Goal: Information Seeking & Learning: Learn about a topic

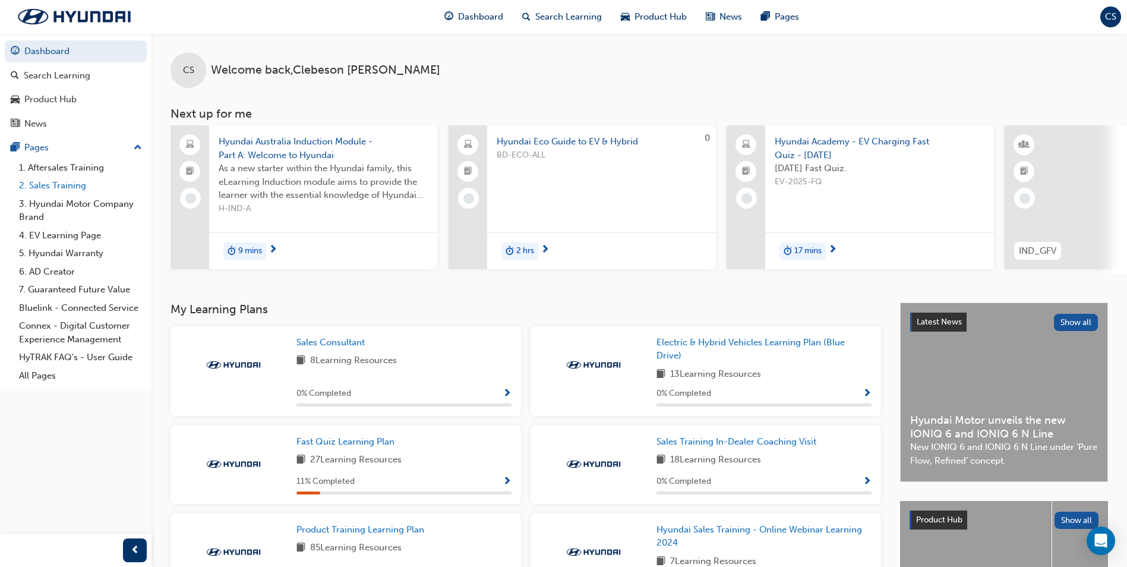
click at [66, 186] on link "2. Sales Training" at bounding box center [80, 185] width 132 height 18
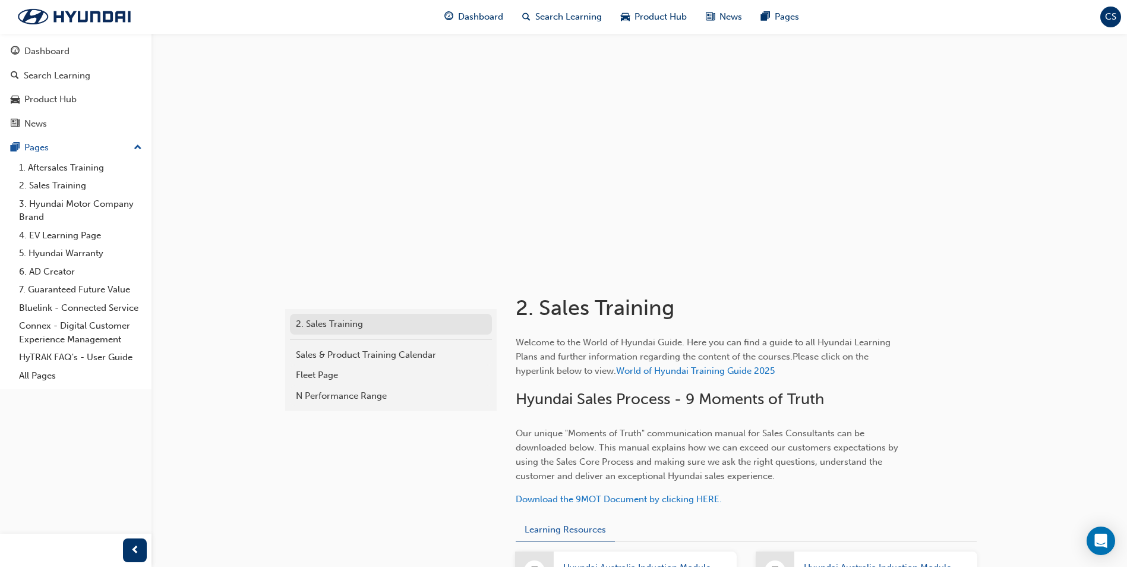
click at [314, 322] on div "2. Sales Training" at bounding box center [391, 324] width 190 height 14
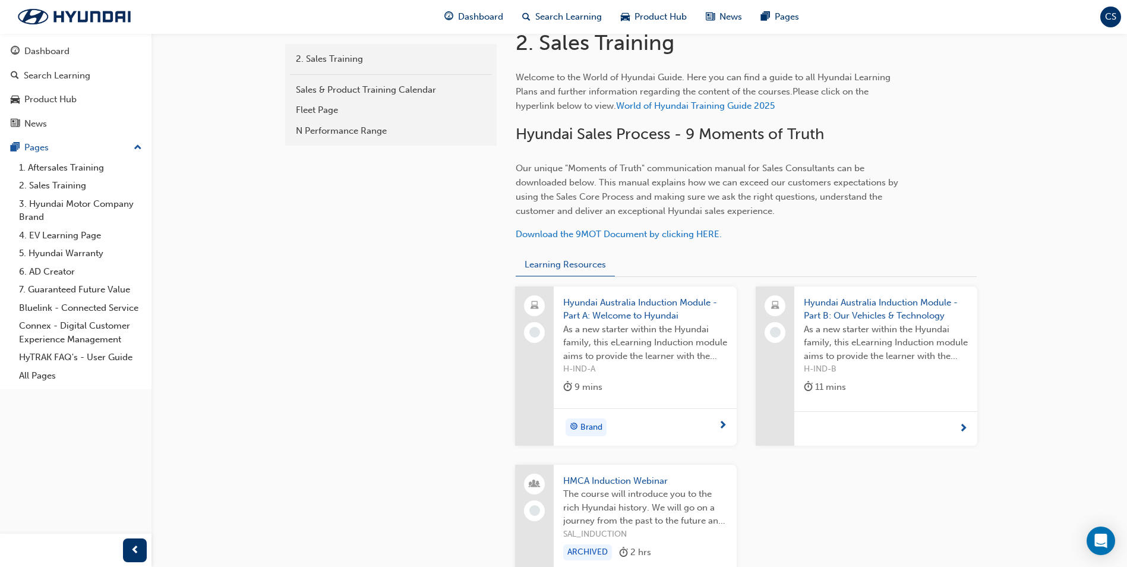
scroll to position [297, 0]
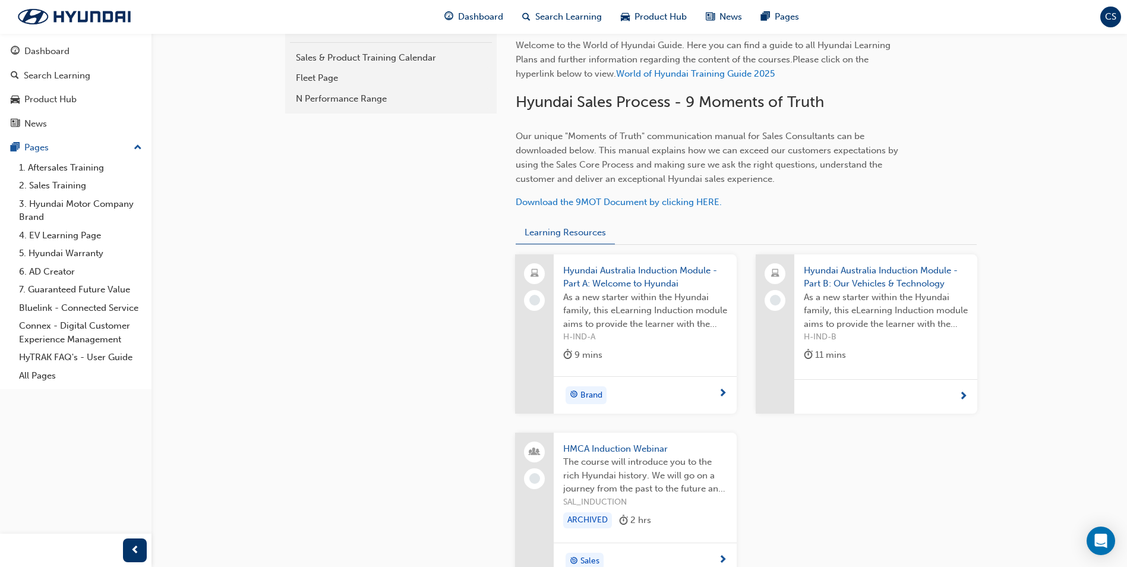
click at [310, 366] on div "2. Sales Training 2. Sales Training Sales & Product Training Calendar Fleet Pag…" at bounding box center [390, 305] width 214 height 662
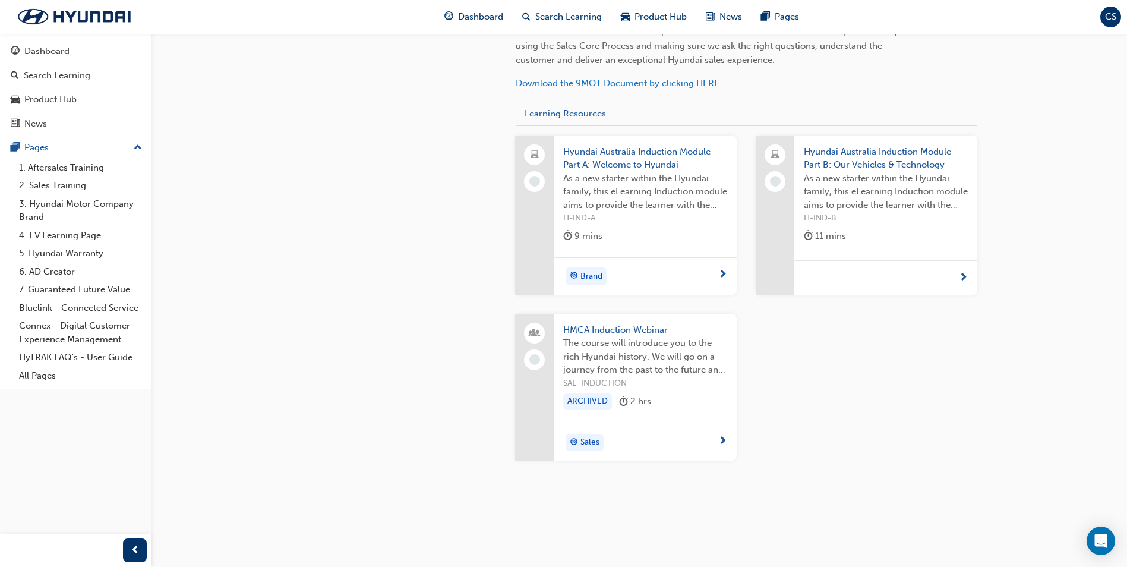
scroll to position [178, 0]
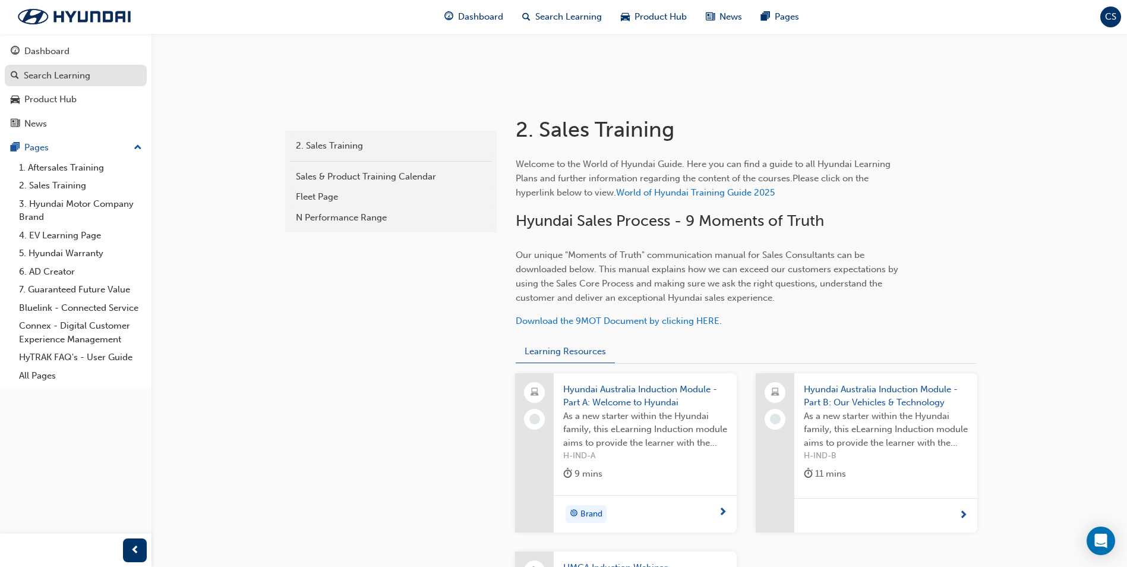
click at [26, 78] on div "Search Learning" at bounding box center [57, 76] width 67 height 14
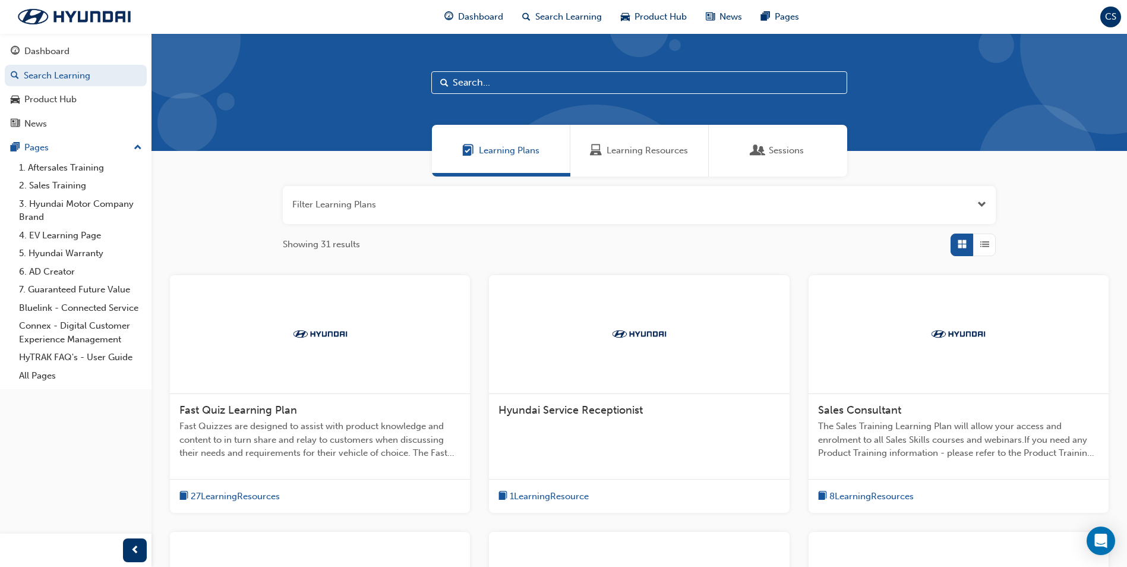
click at [504, 84] on input "text" at bounding box center [639, 82] width 416 height 23
click at [50, 99] on div "Product Hub" at bounding box center [50, 100] width 52 height 14
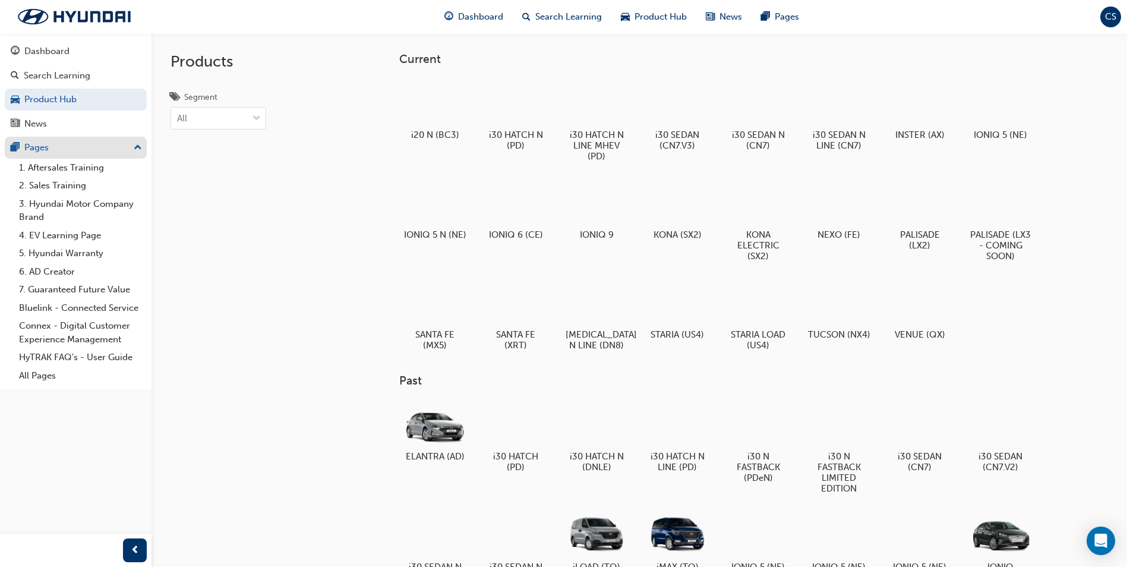
click at [41, 143] on div "Pages" at bounding box center [36, 148] width 24 height 14
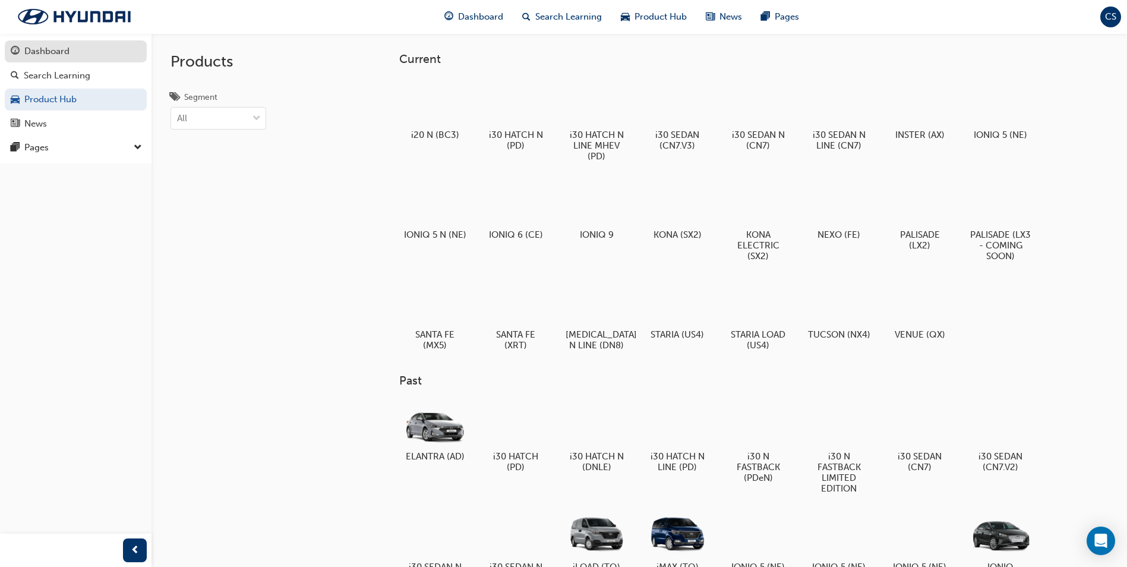
click at [28, 54] on div "Dashboard" at bounding box center [46, 52] width 45 height 14
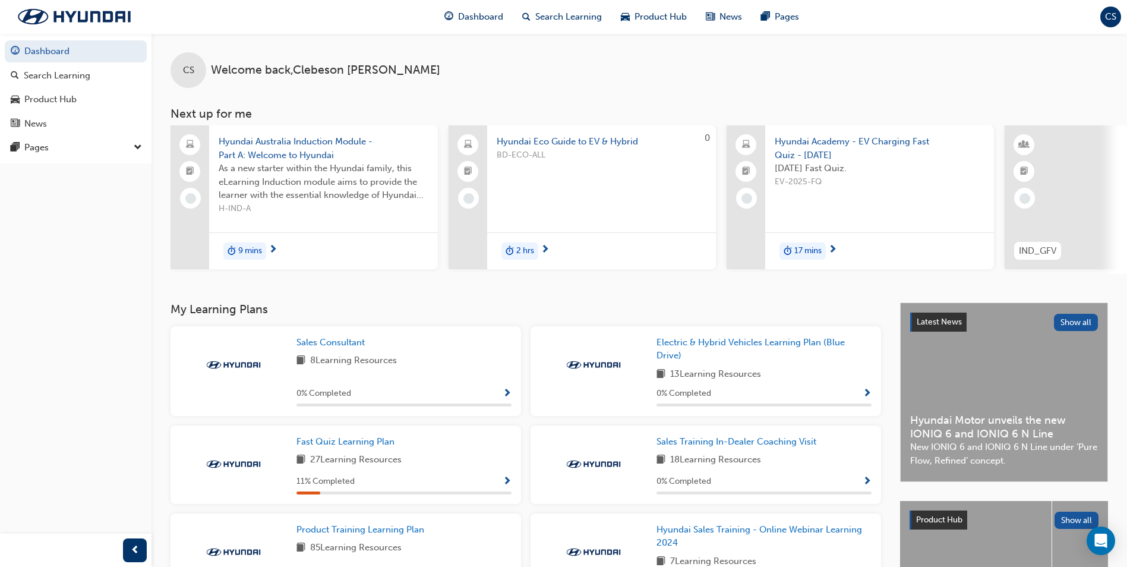
click at [856, 186] on span "EV-2025-FQ" at bounding box center [879, 182] width 210 height 14
click at [52, 75] on div "Search Learning" at bounding box center [57, 76] width 67 height 14
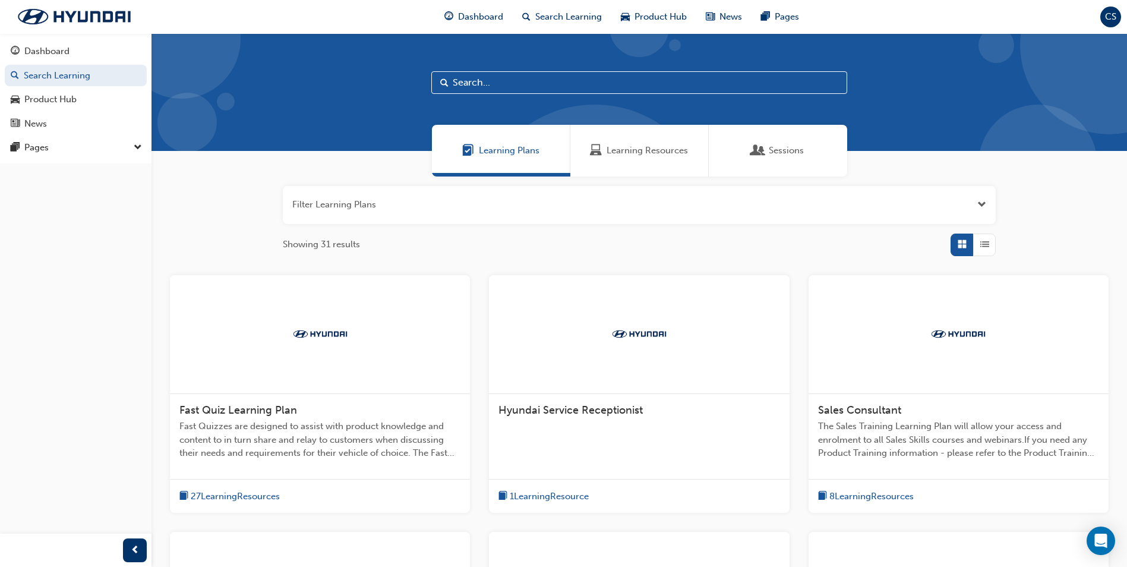
click at [520, 87] on input "text" at bounding box center [639, 82] width 416 height 23
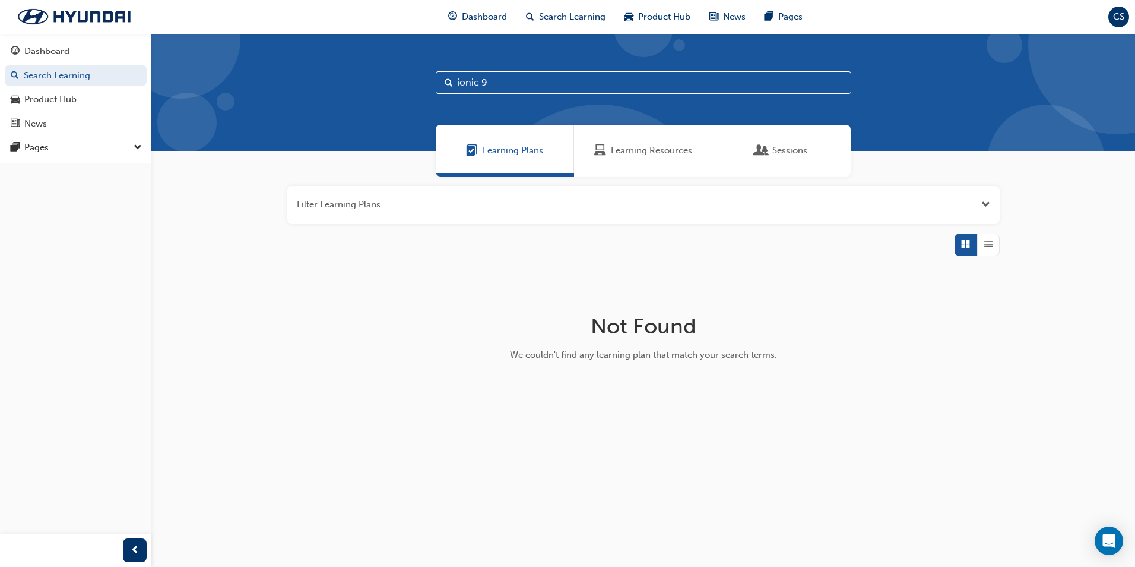
click at [637, 148] on span "Learning Resources" at bounding box center [651, 151] width 81 height 14
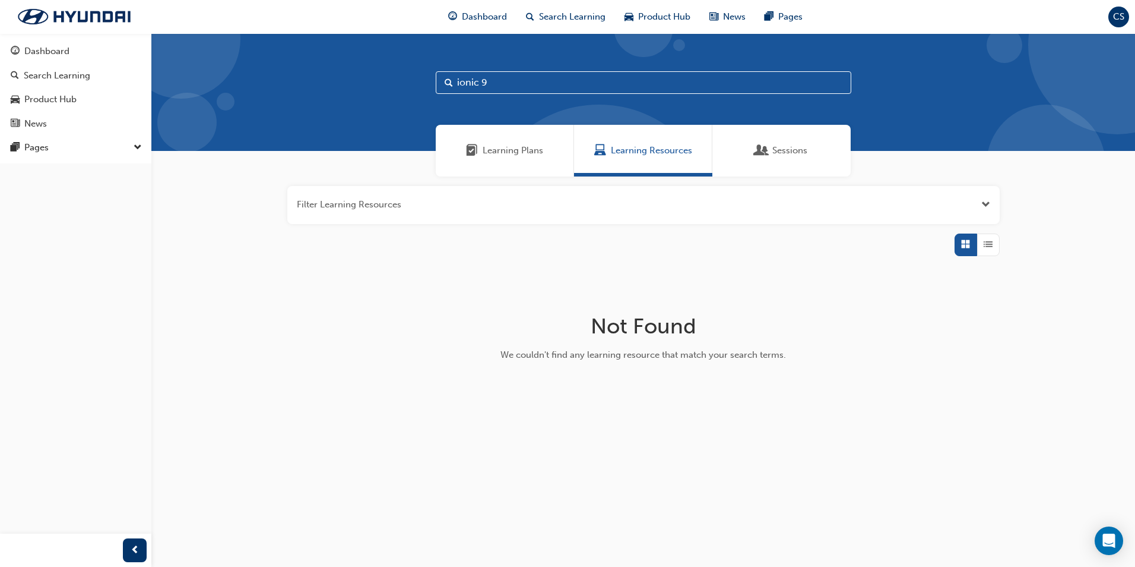
click at [460, 83] on input "ionic 9" at bounding box center [644, 82] width 416 height 23
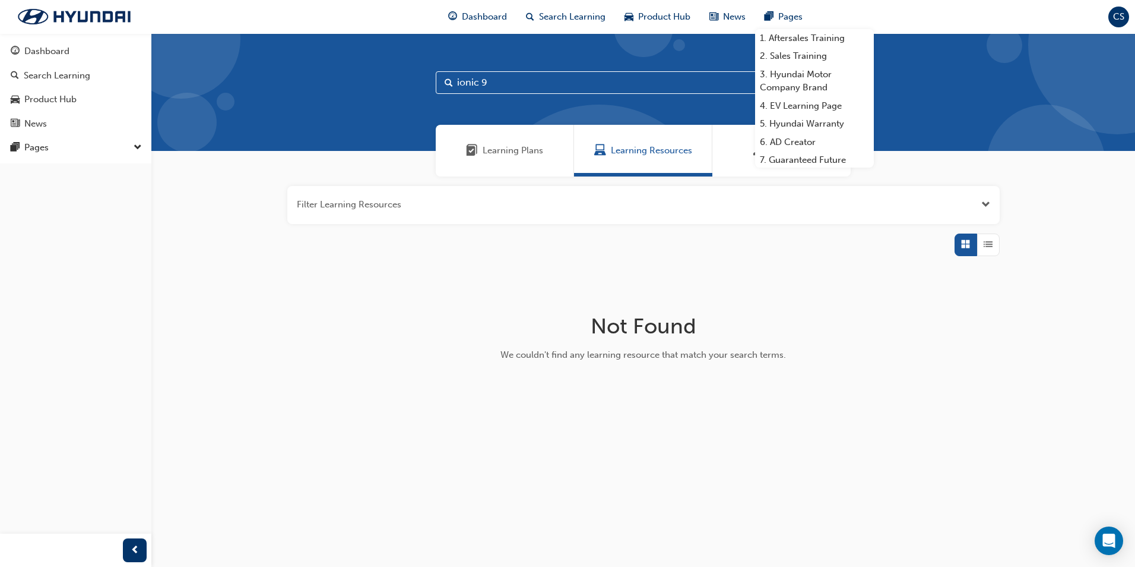
click at [520, 86] on input "ionic 9" at bounding box center [644, 82] width 416 height 23
type input "i"
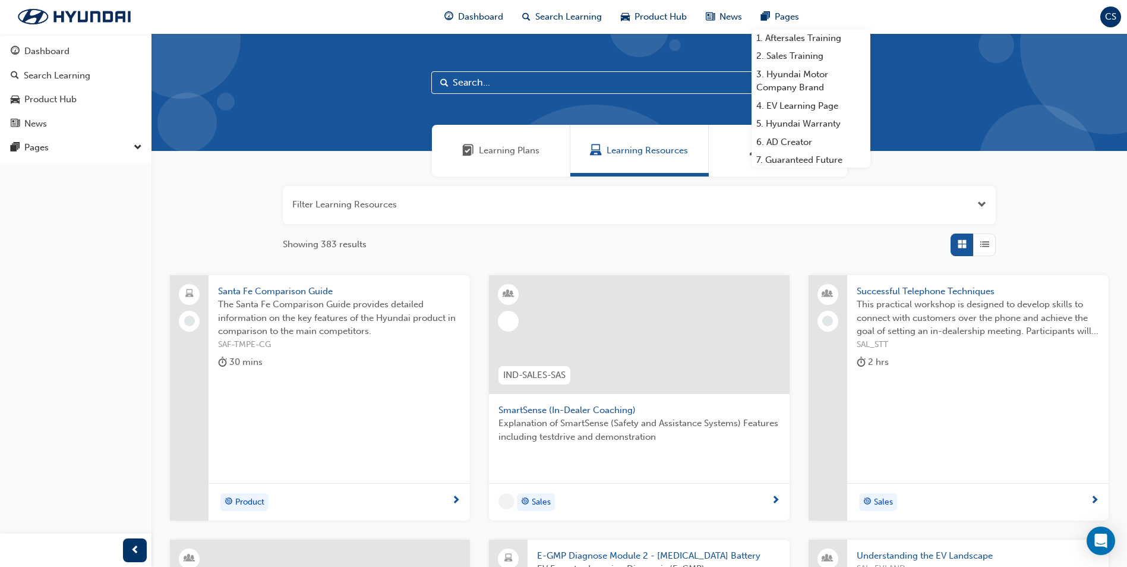
click at [655, 365] on div at bounding box center [639, 334] width 300 height 119
click at [53, 74] on div "Search Learning" at bounding box center [57, 76] width 67 height 14
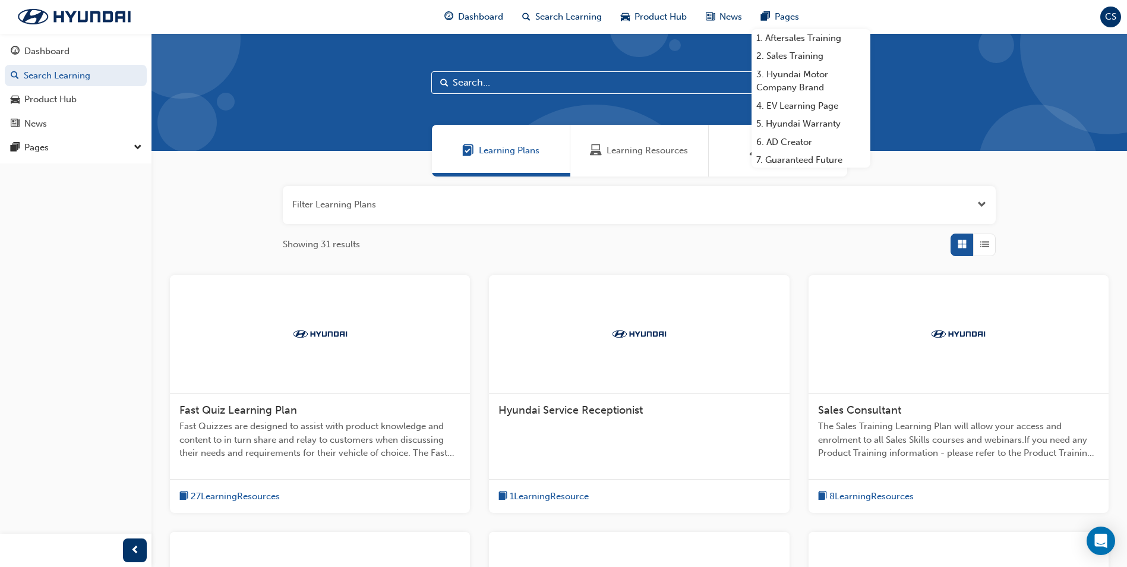
click at [473, 80] on input "text" at bounding box center [639, 82] width 416 height 23
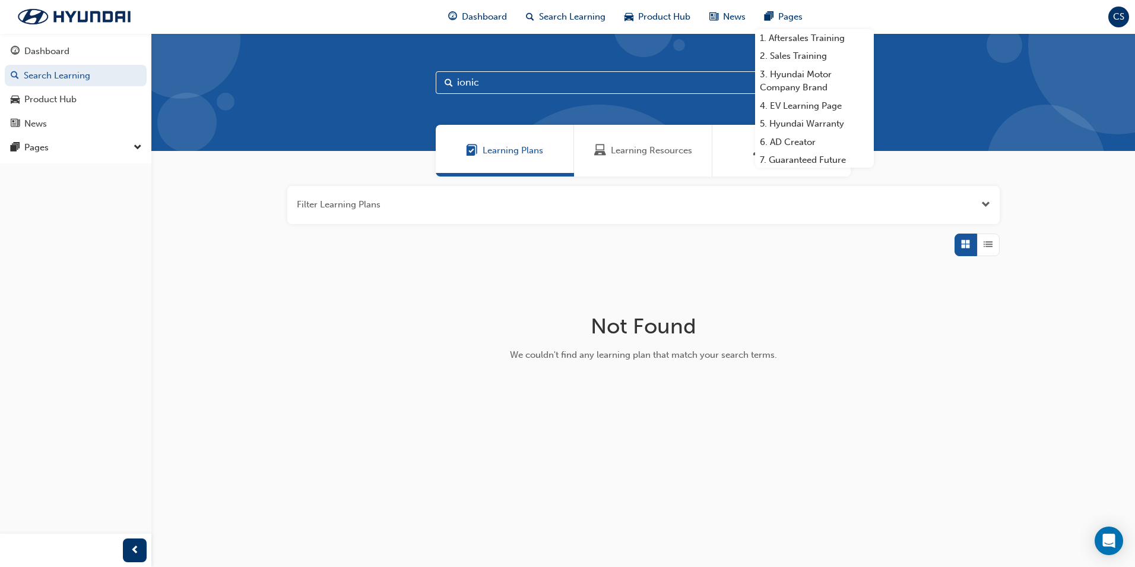
type input "ionic"
click at [824, 330] on h1 "Not Found" at bounding box center [643, 326] width 376 height 26
drag, startPoint x: 856, startPoint y: 309, endPoint x: 865, endPoint y: 304, distance: 10.1
click at [857, 309] on div "Filter Learning Plans Not Found We couldn't find any learning plan that match y…" at bounding box center [643, 297] width 984 height 242
click at [979, 203] on button "button" at bounding box center [643, 205] width 713 height 38
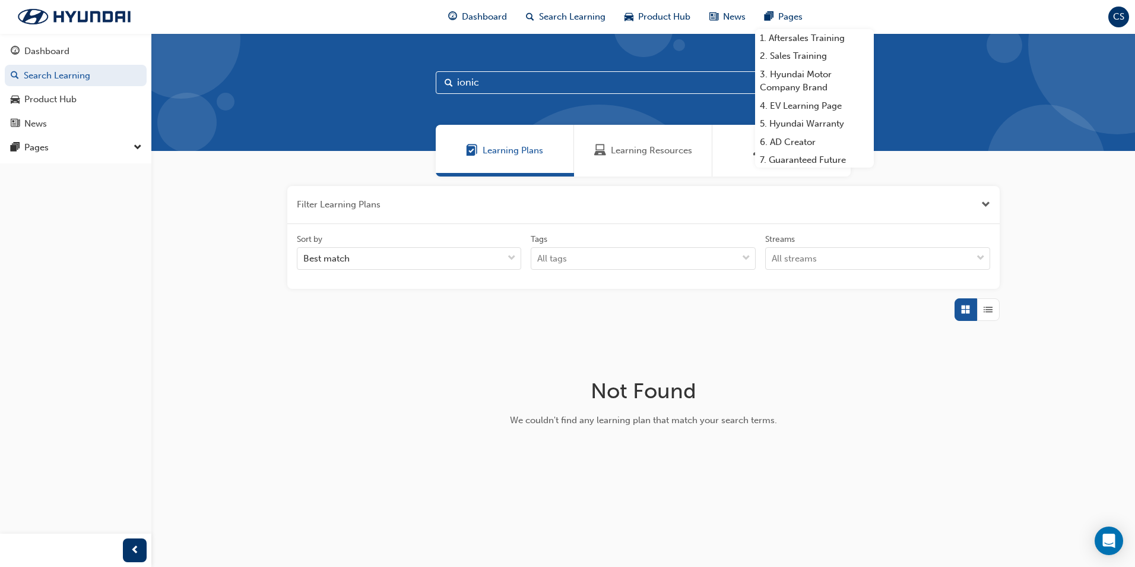
click at [349, 400] on div "Filter Learning Plans Sort by Best match Tags All tags Streams All streams Not …" at bounding box center [643, 330] width 984 height 308
drag, startPoint x: 505, startPoint y: 86, endPoint x: 365, endPoint y: 76, distance: 139.9
click at [365, 76] on div "ionic" at bounding box center [643, 92] width 984 height 118
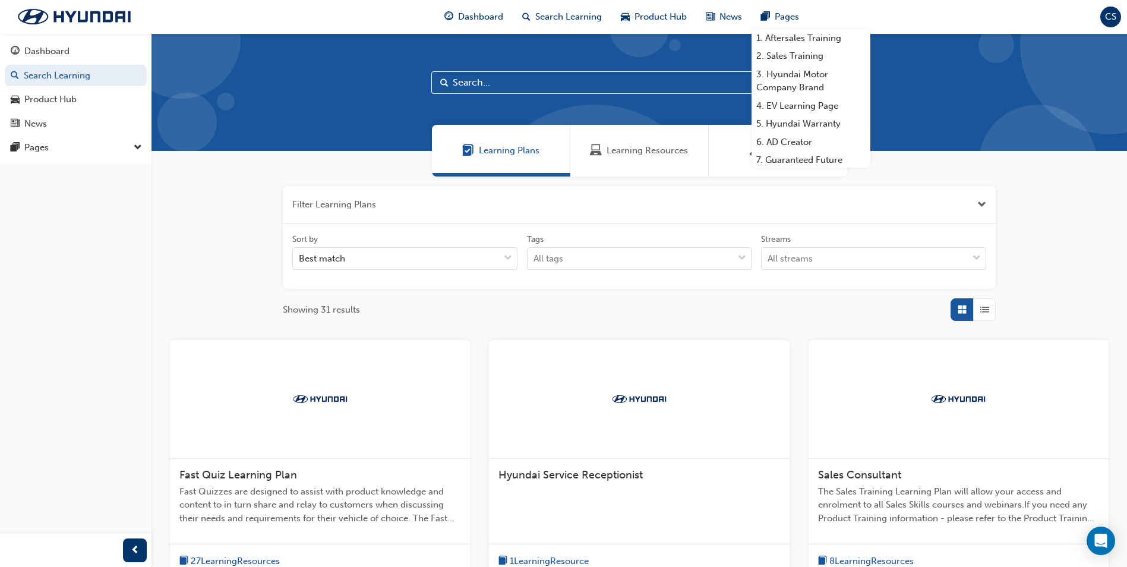
click at [318, 106] on div at bounding box center [638, 92] width 975 height 118
click at [809, 55] on link "2. Sales Training" at bounding box center [810, 56] width 119 height 18
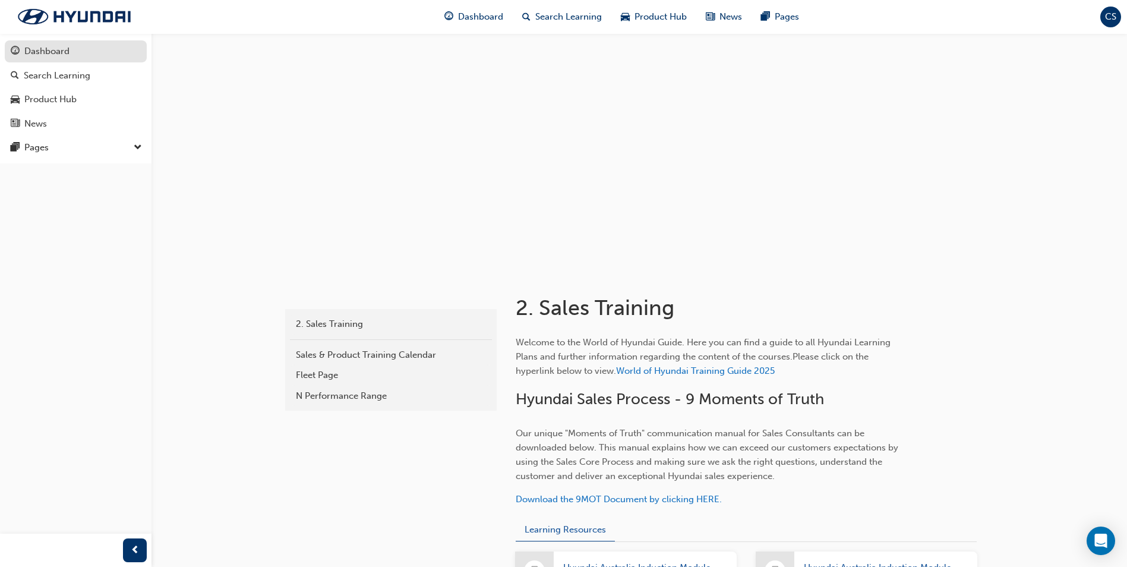
click at [33, 53] on div "Dashboard" at bounding box center [46, 52] width 45 height 14
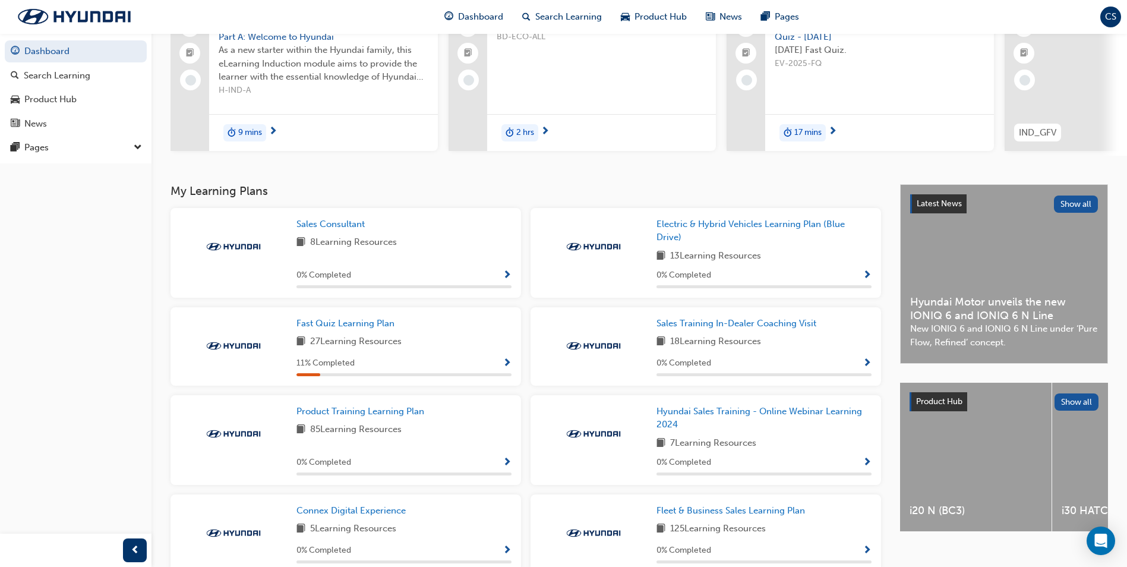
scroll to position [119, 0]
click at [371, 367] on div "11 % Completed" at bounding box center [403, 362] width 215 height 15
click at [505, 365] on span "Show Progress" at bounding box center [506, 362] width 9 height 11
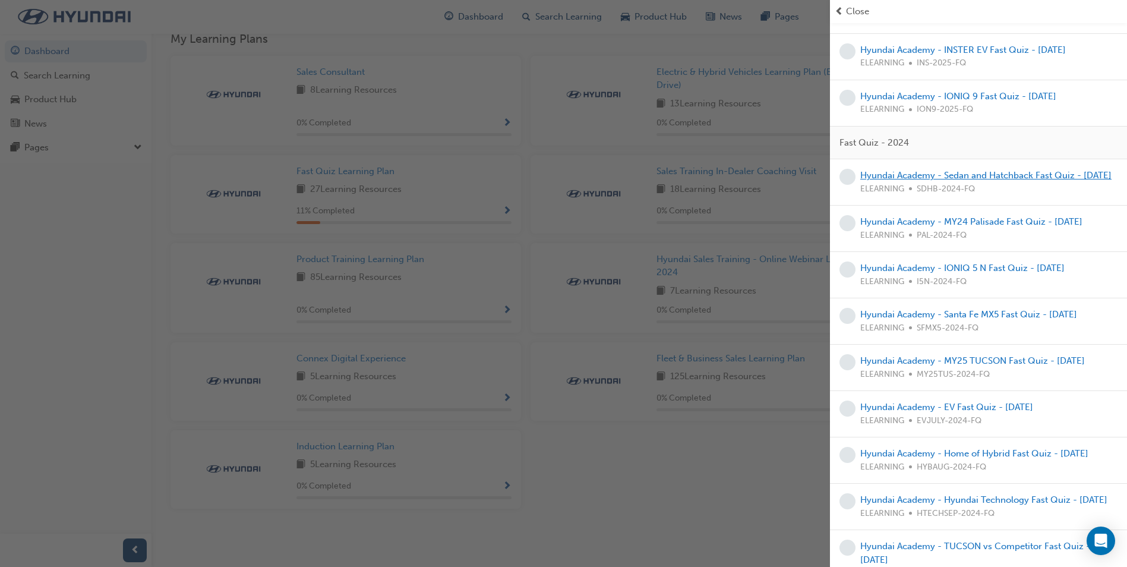
scroll to position [0, 0]
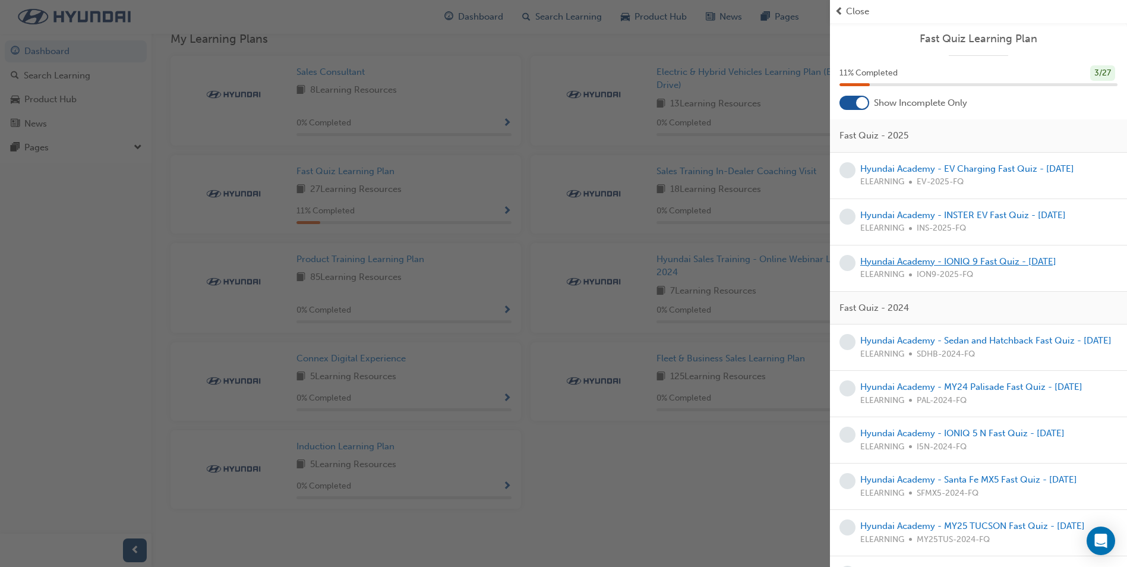
click at [909, 262] on link "Hyundai Academy - IONIQ 9 Fast Quiz - [DATE]" at bounding box center [958, 261] width 196 height 11
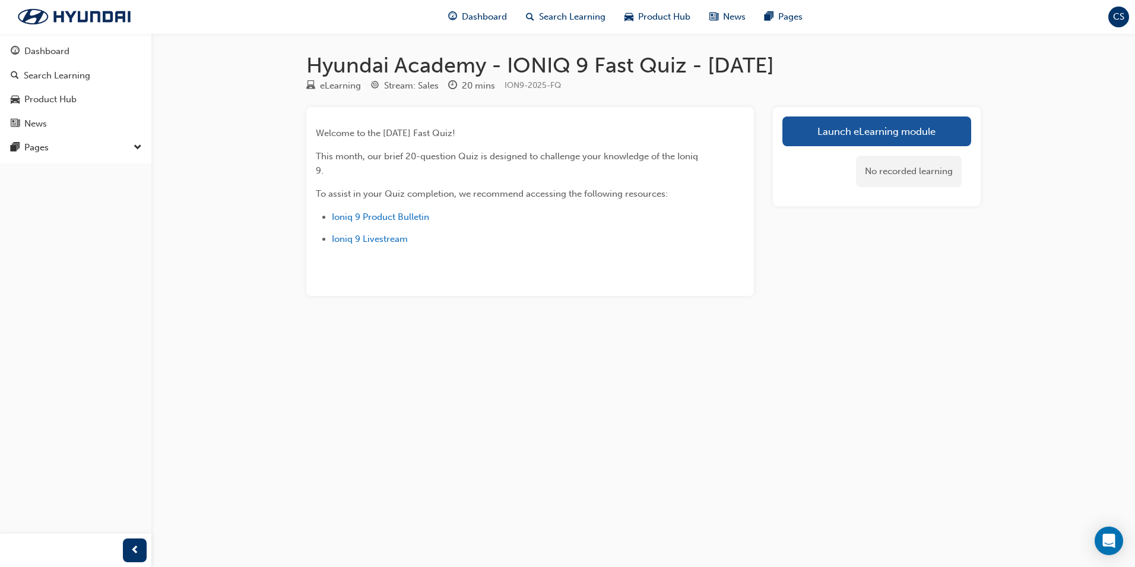
click at [913, 111] on div "Launch eLearning module No recorded learning" at bounding box center [877, 156] width 208 height 99
click at [362, 218] on span "Ioniq 9 Product Bulletin" at bounding box center [380, 216] width 97 height 11
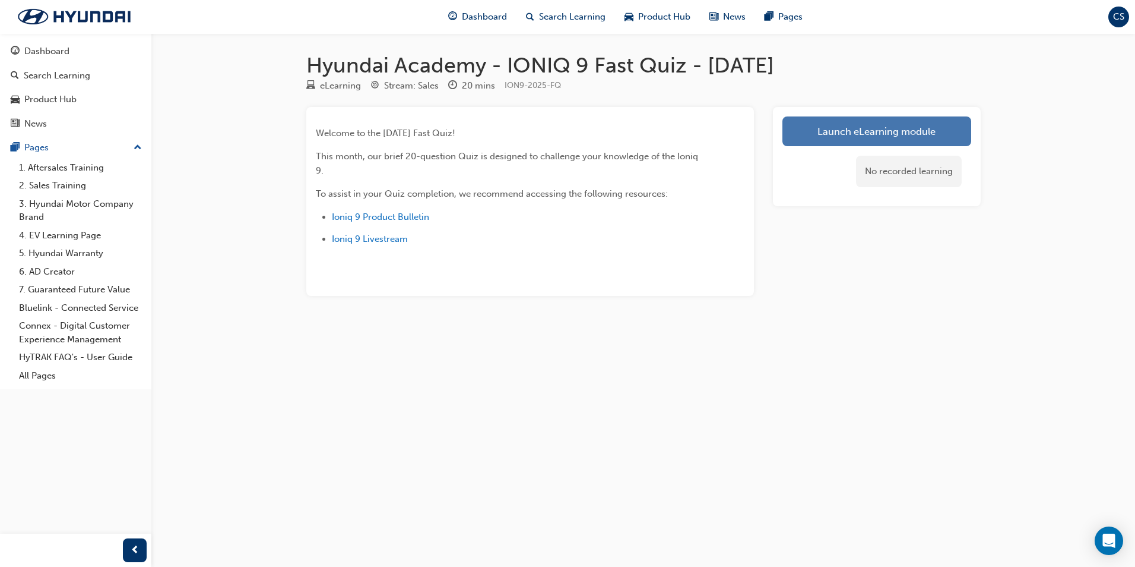
click at [885, 128] on link "Launch eLearning module" at bounding box center [877, 131] width 189 height 30
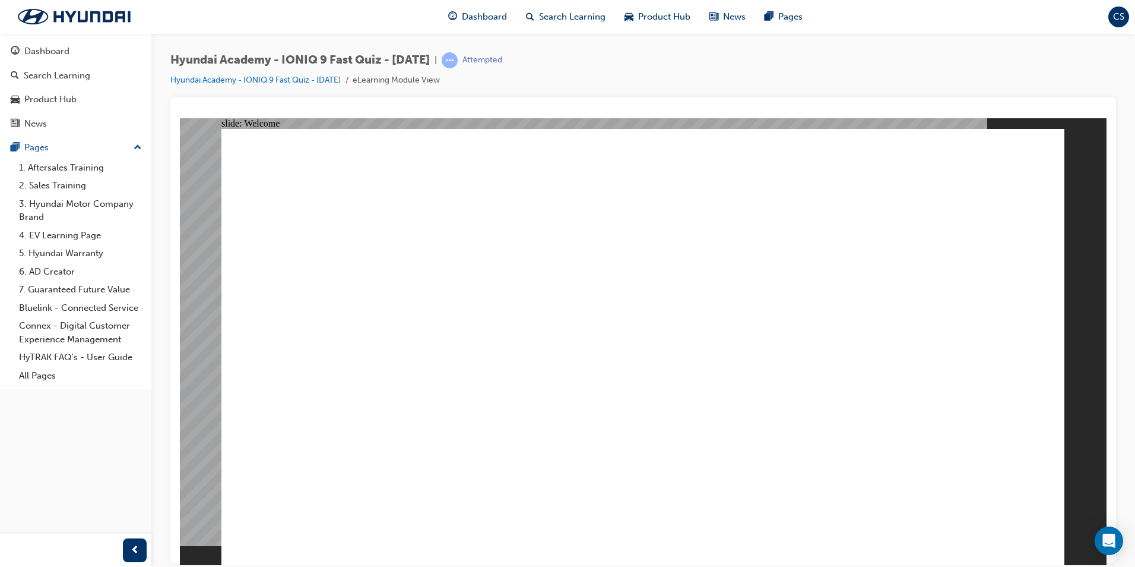
radio input "true"
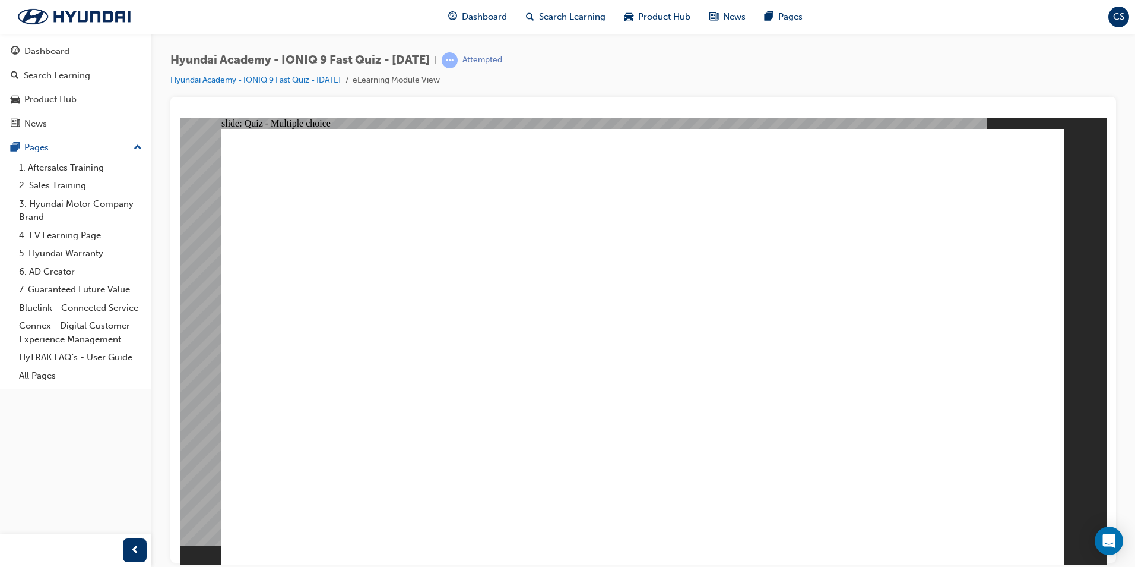
drag, startPoint x: 565, startPoint y: 156, endPoint x: 760, endPoint y: 207, distance: 201.4
radio input "true"
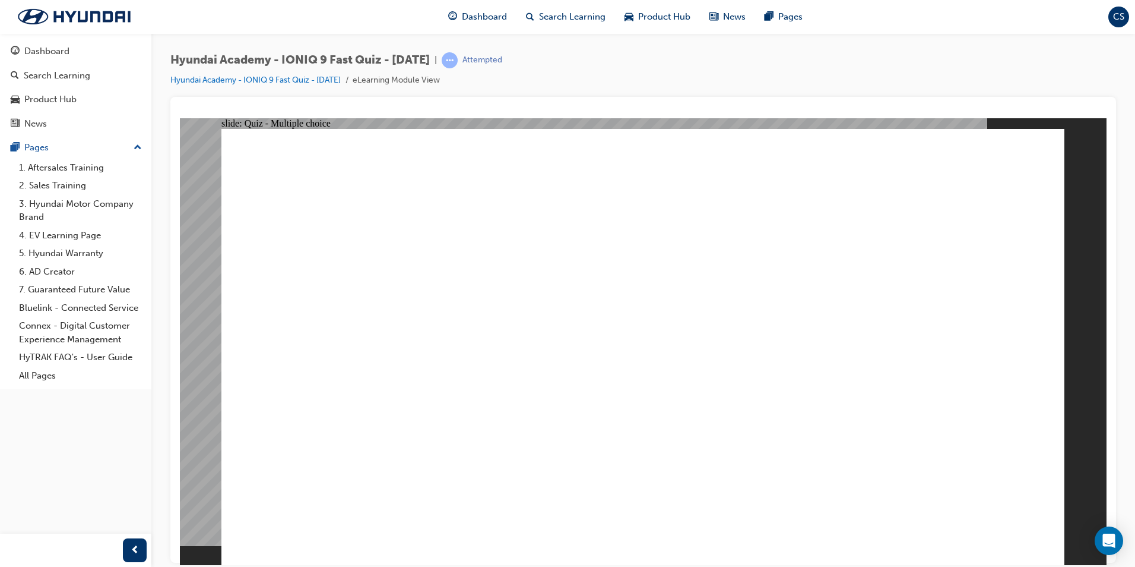
radio input "true"
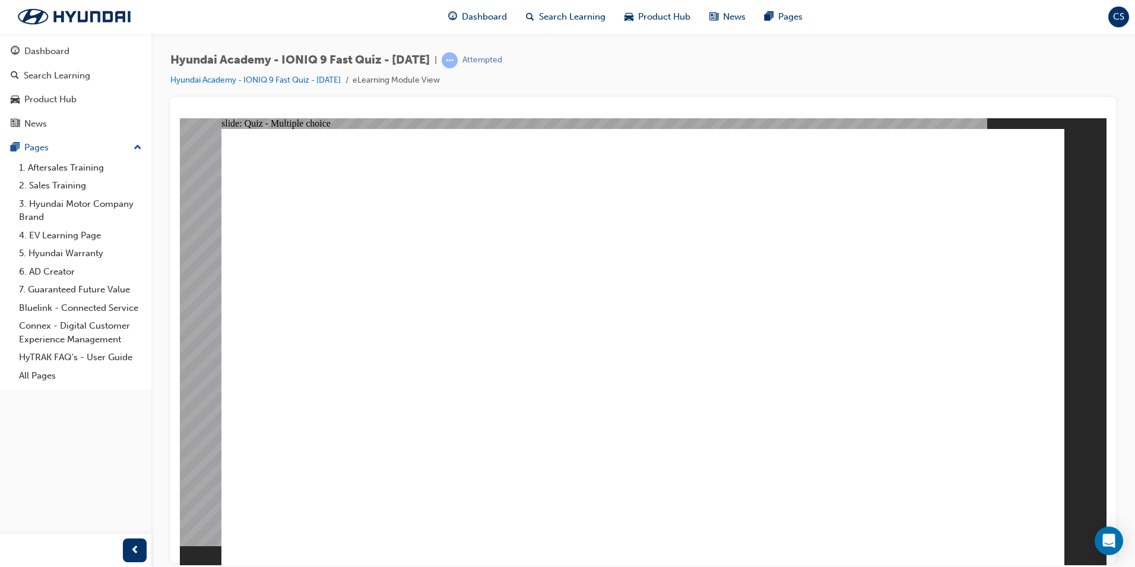
radio input "true"
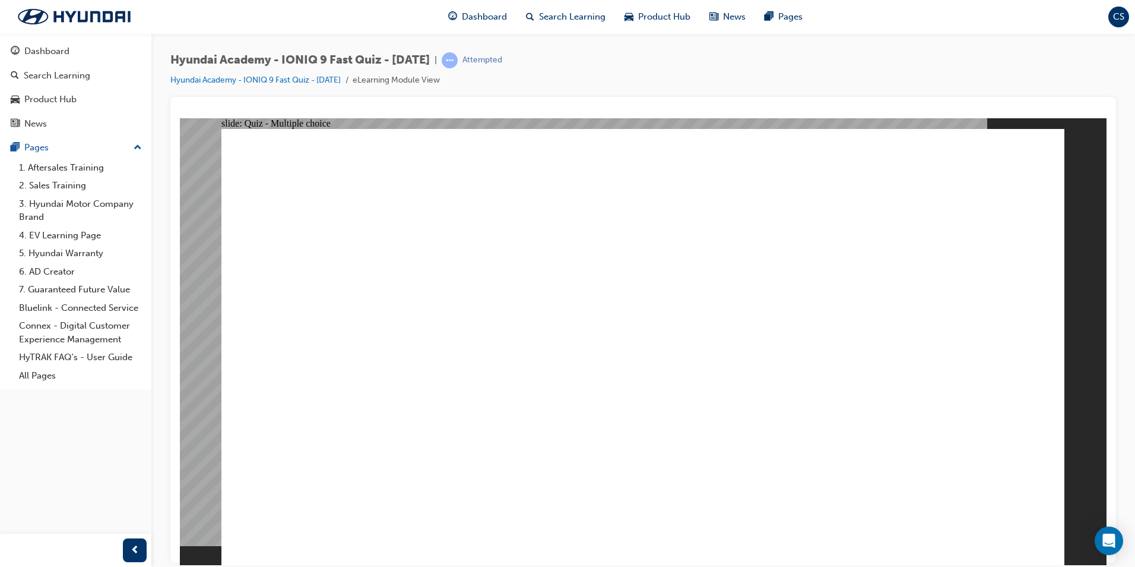
radio input "true"
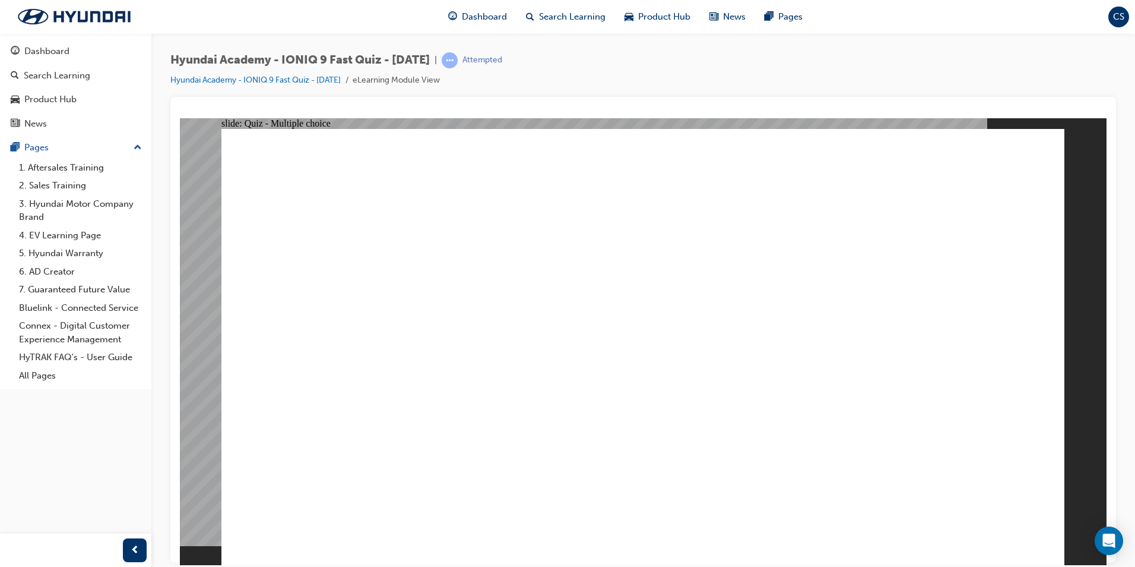
radio input "true"
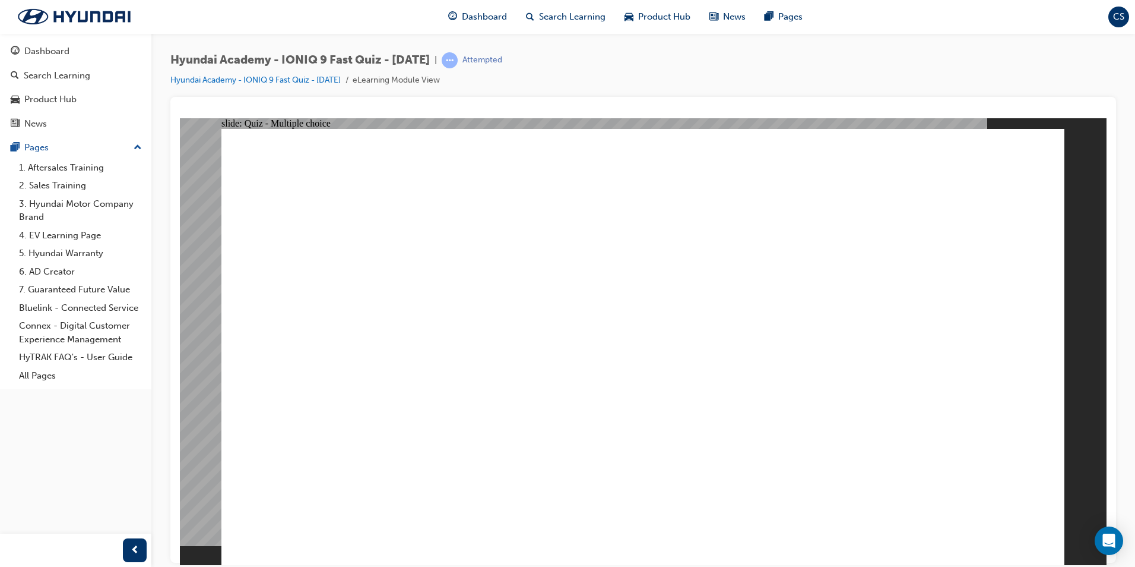
drag, startPoint x: 498, startPoint y: 245, endPoint x: 790, endPoint y: 247, distance: 292.2
drag, startPoint x: 417, startPoint y: 184, endPoint x: 808, endPoint y: 190, distance: 391.4
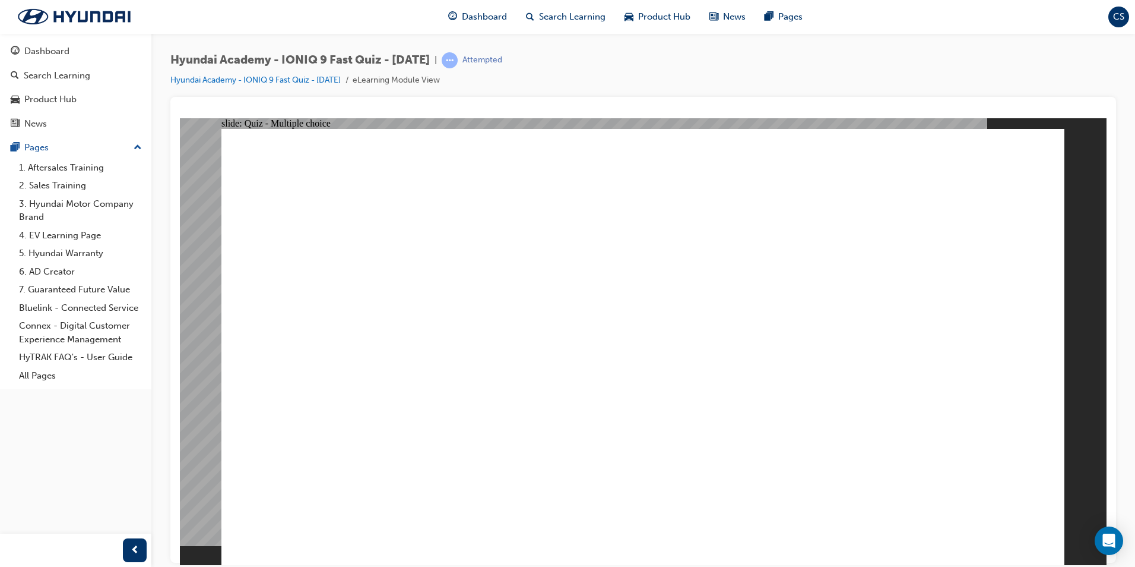
checkbox input "true"
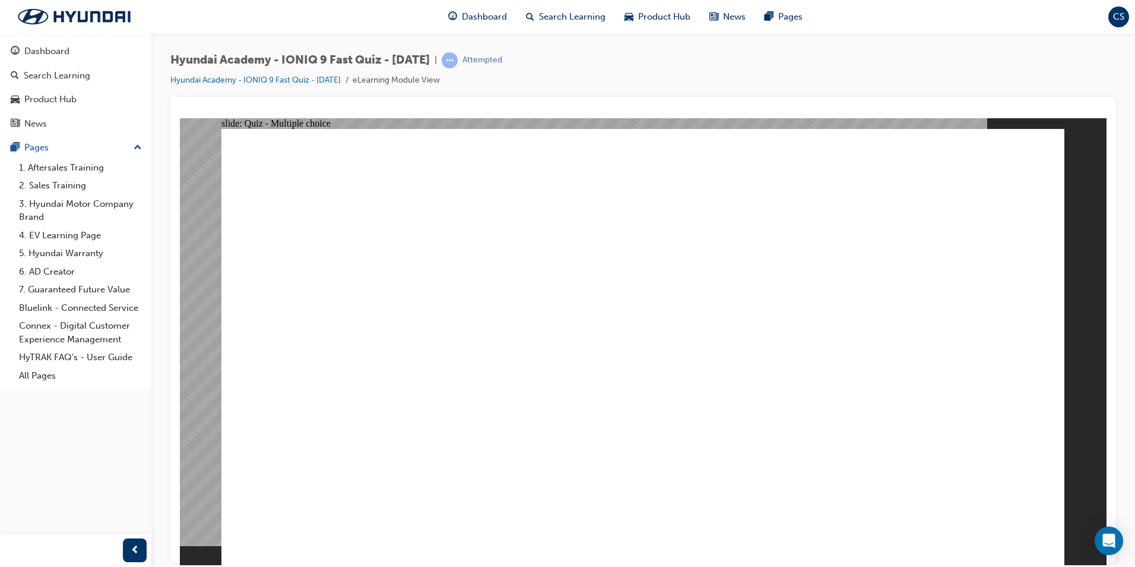
radio input "true"
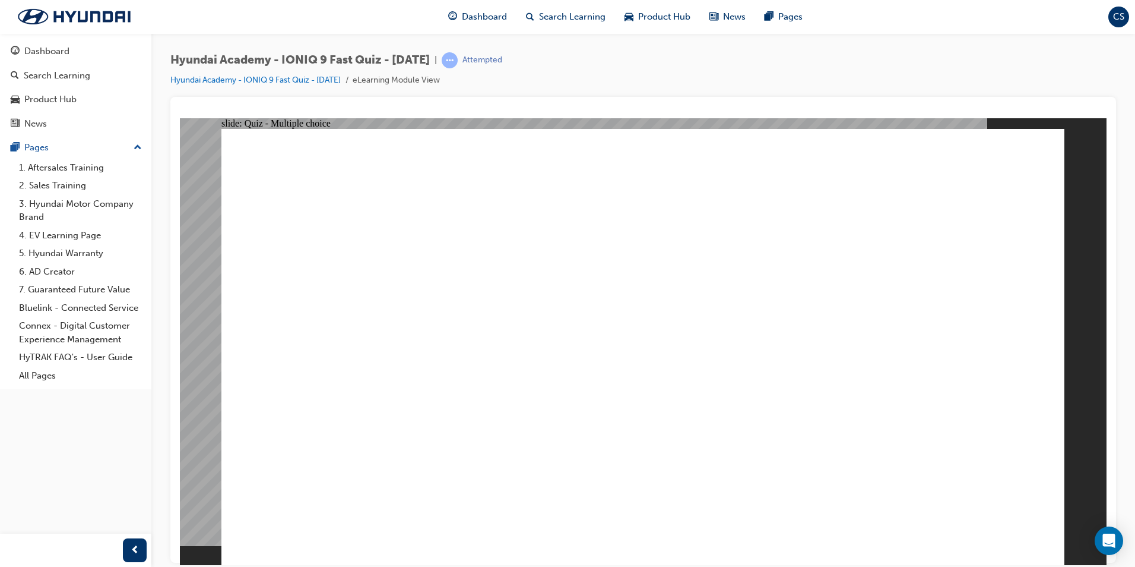
radio input "true"
checkbox input "true"
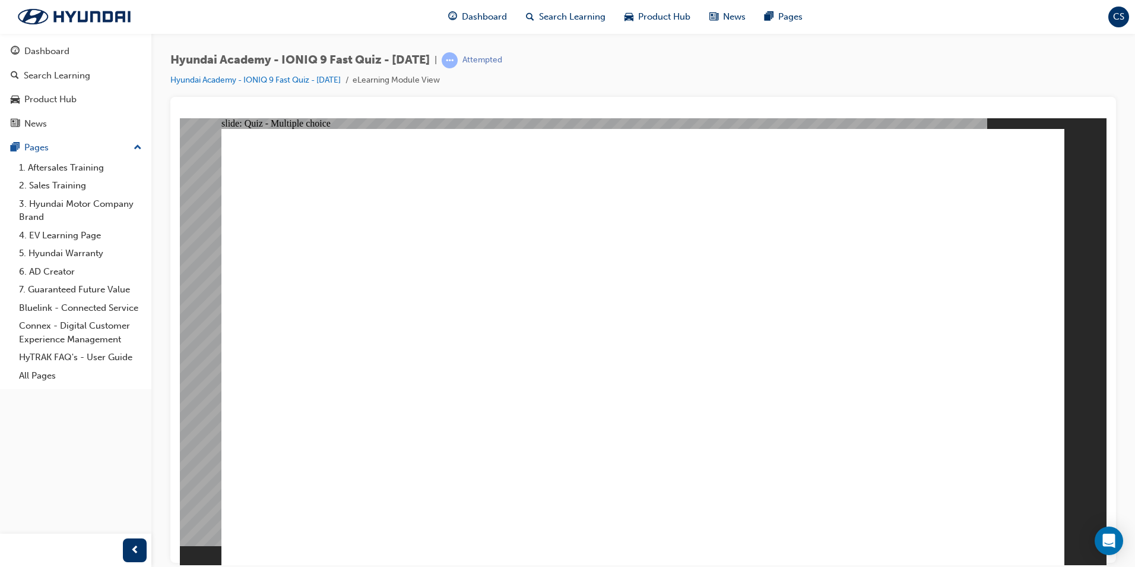
radio input "true"
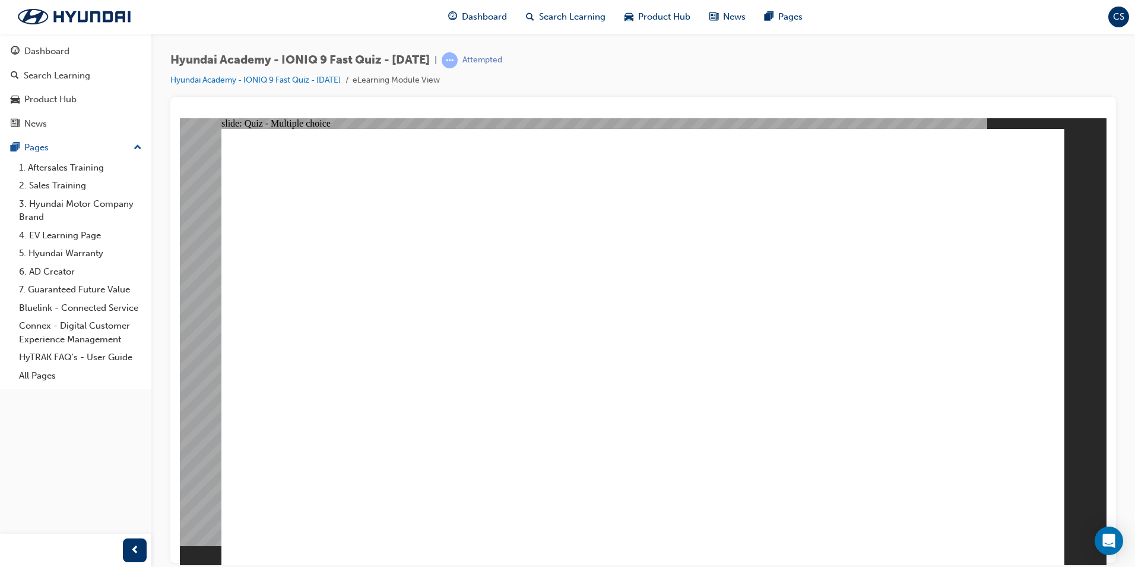
radio input "true"
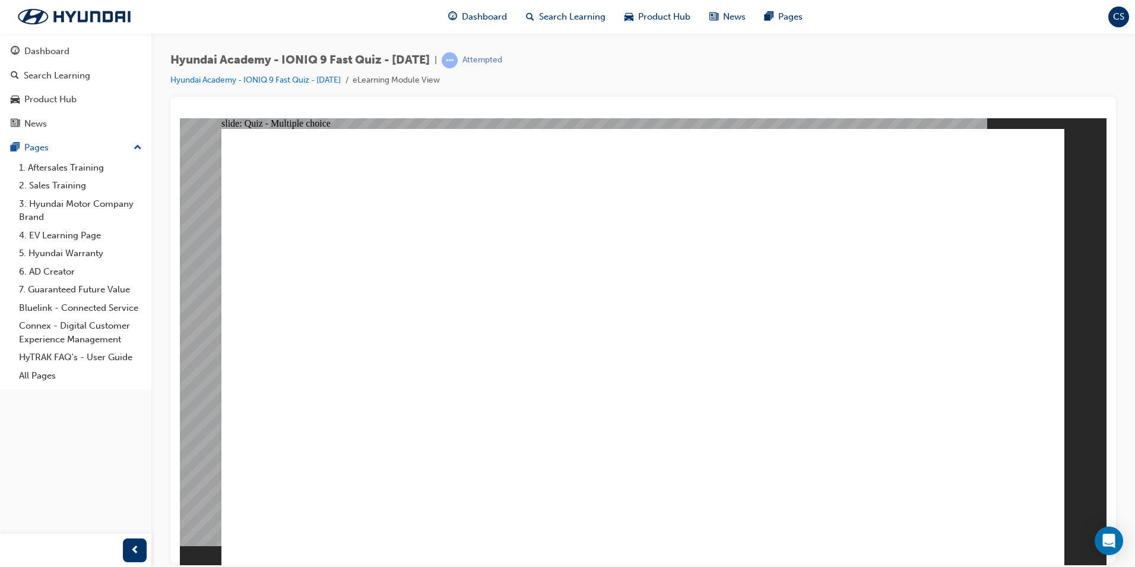
radio input "true"
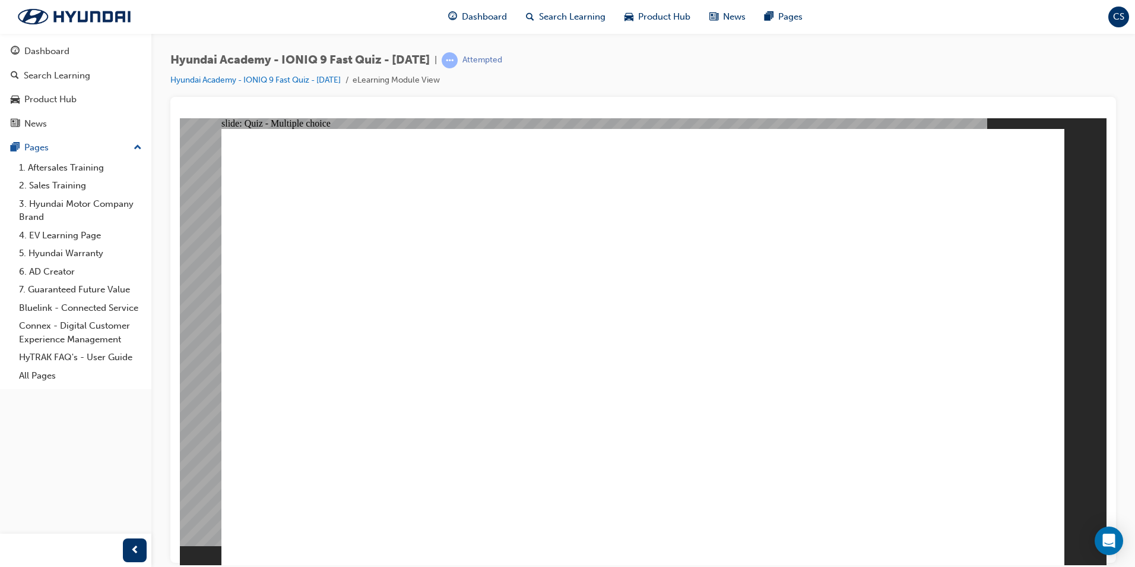
radio input "true"
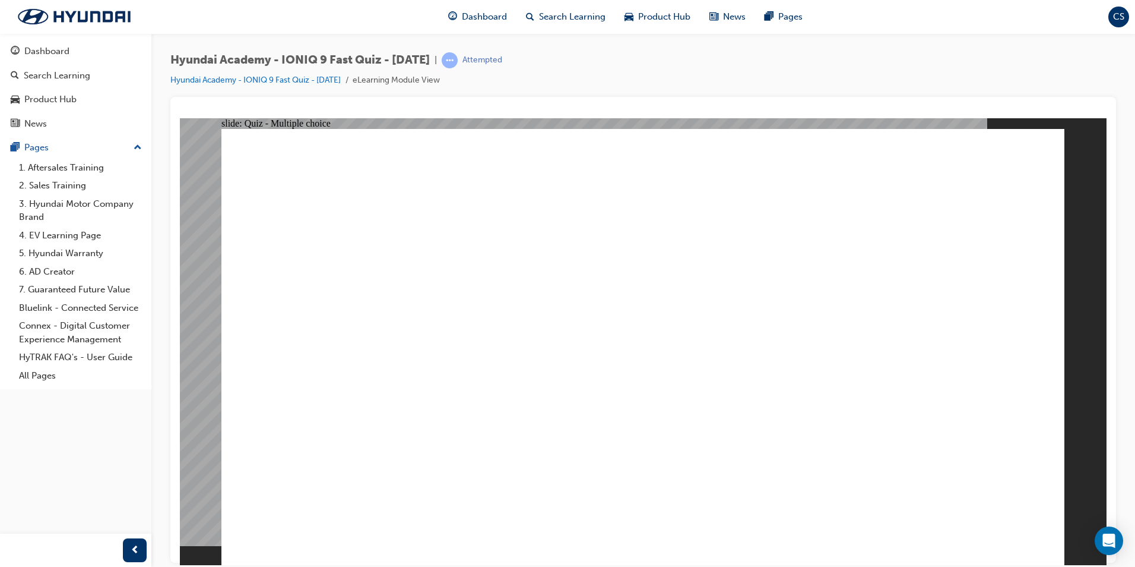
drag, startPoint x: 625, startPoint y: 421, endPoint x: 635, endPoint y: 413, distance: 12.7
radio input "true"
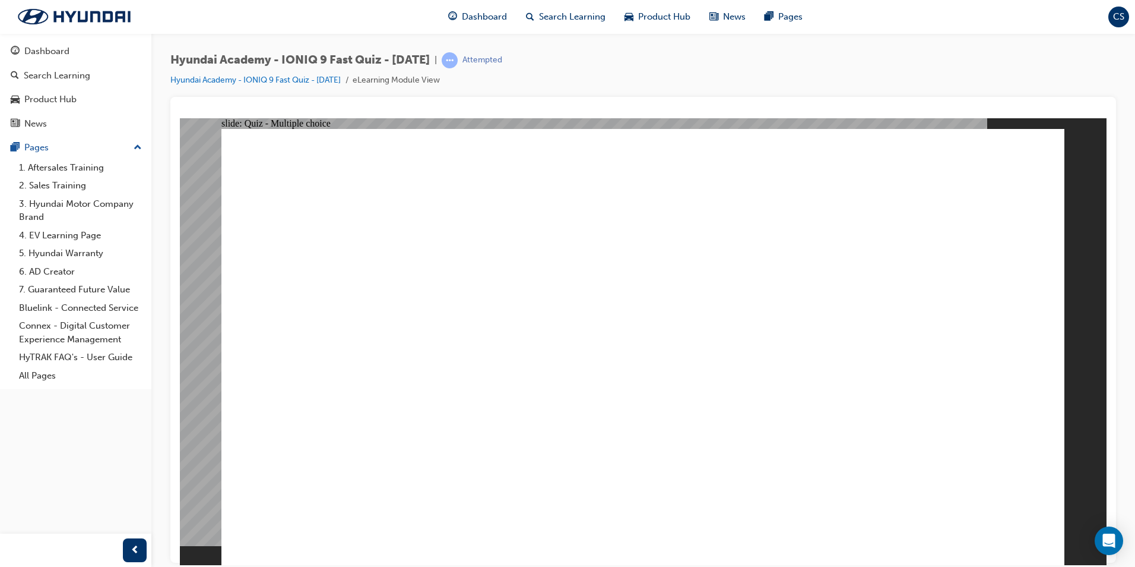
radio input "true"
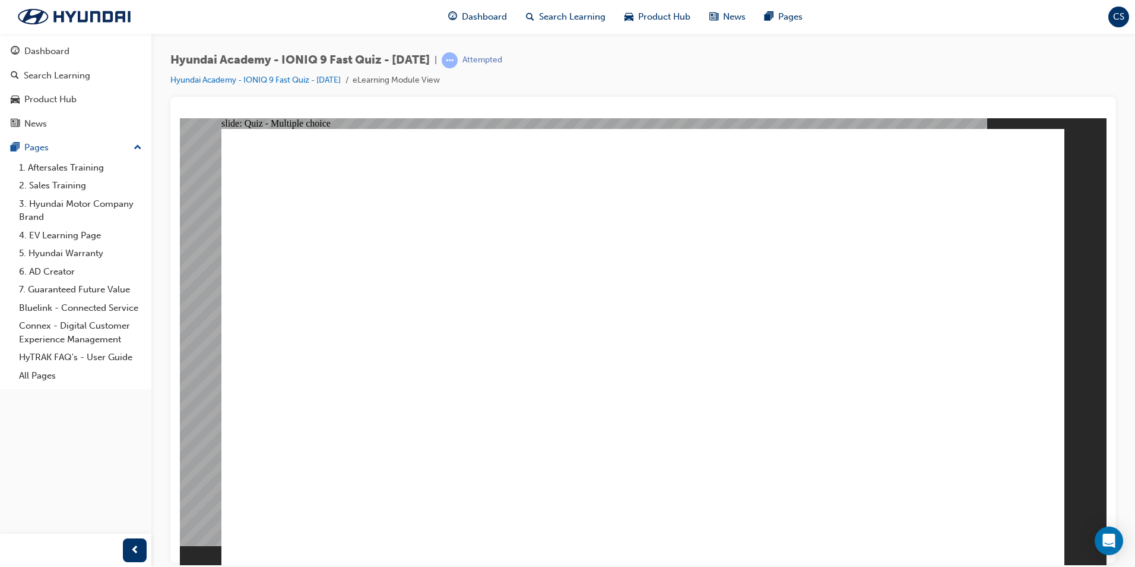
radio input "true"
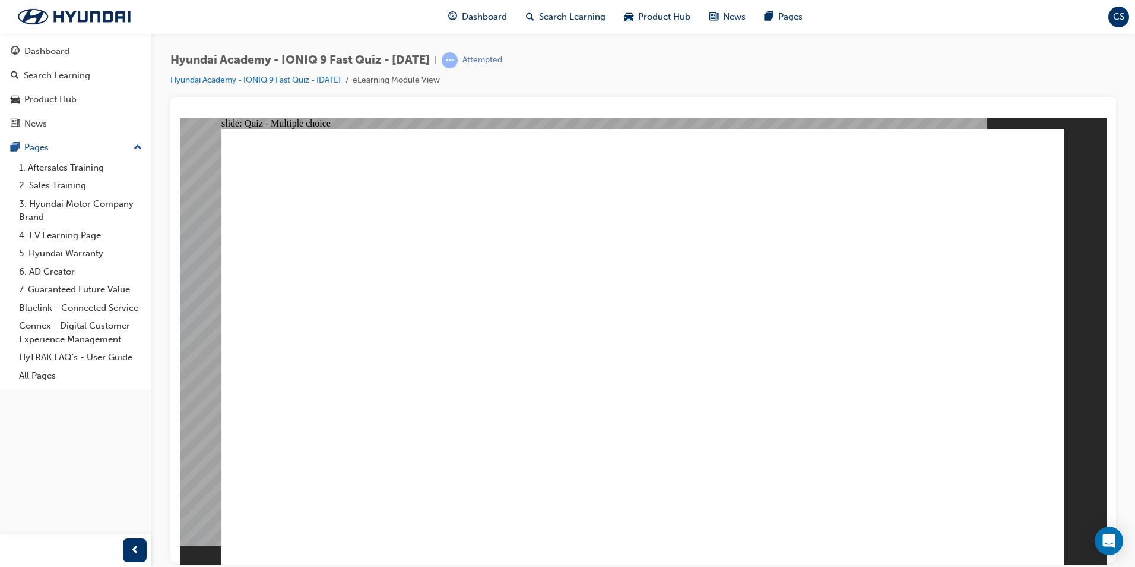
radio input "true"
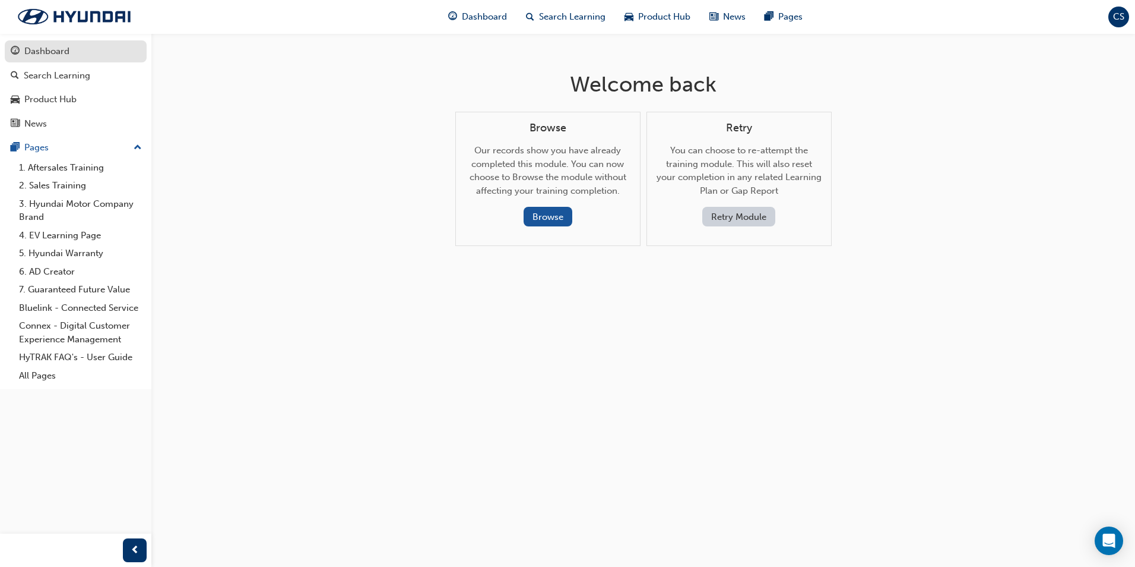
click at [51, 52] on div "Dashboard" at bounding box center [46, 52] width 45 height 14
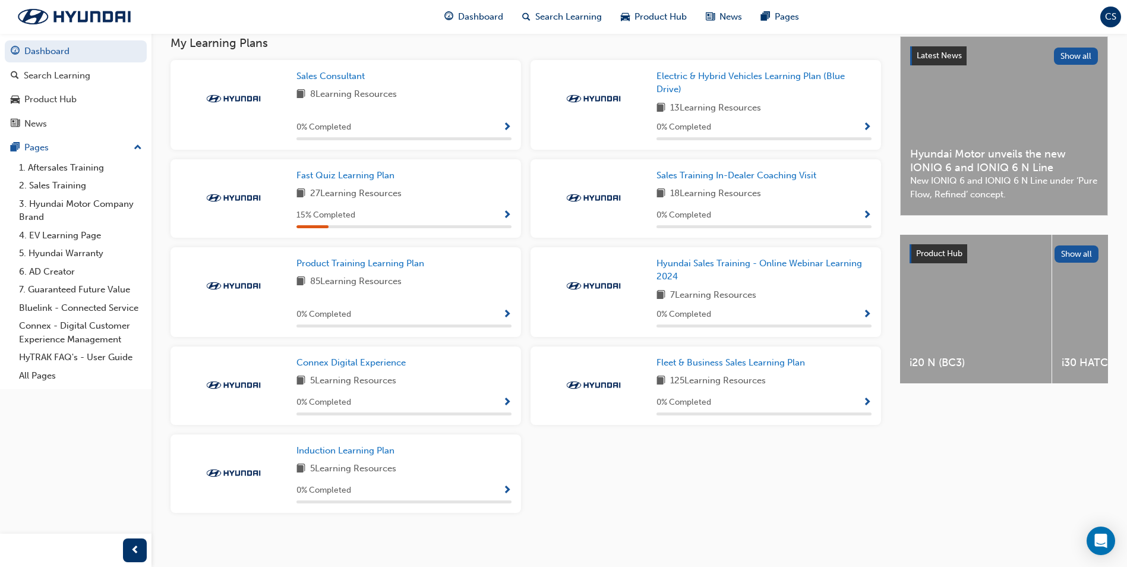
scroll to position [275, 0]
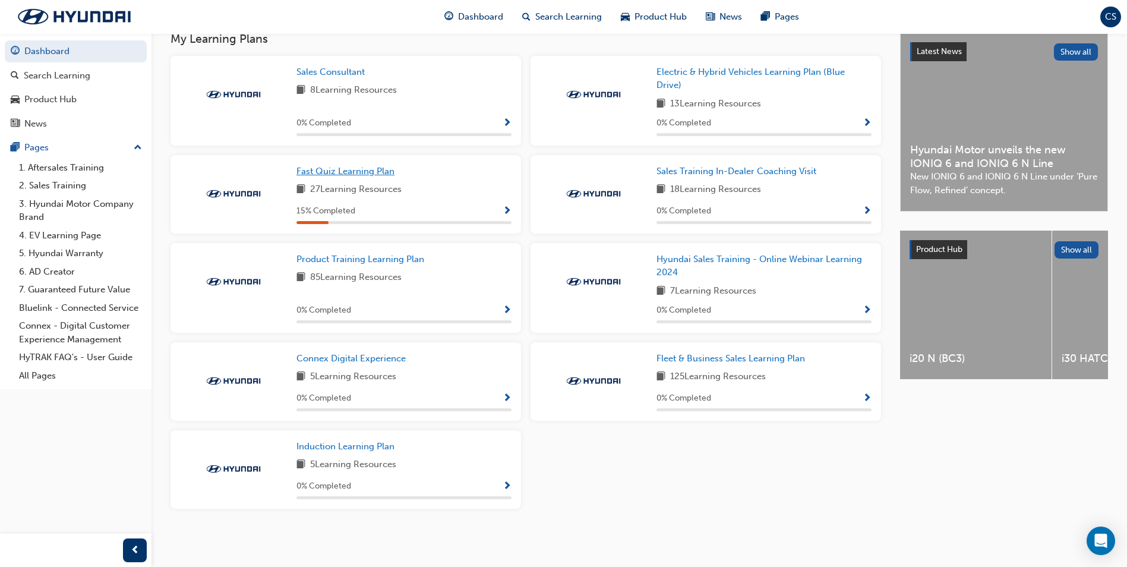
click at [376, 170] on span "Fast Quiz Learning Plan" at bounding box center [345, 171] width 98 height 11
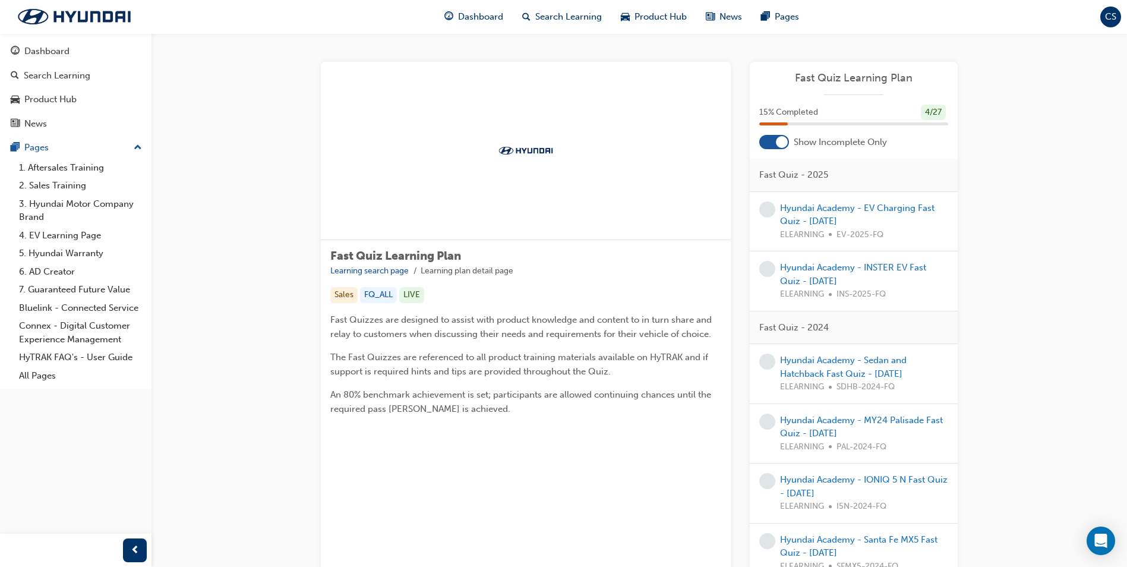
click at [879, 117] on div "15 % Completed 4 / 27" at bounding box center [853, 113] width 189 height 16
click at [45, 53] on div "Dashboard" at bounding box center [46, 52] width 45 height 14
